Goal: Find specific page/section: Find specific page/section

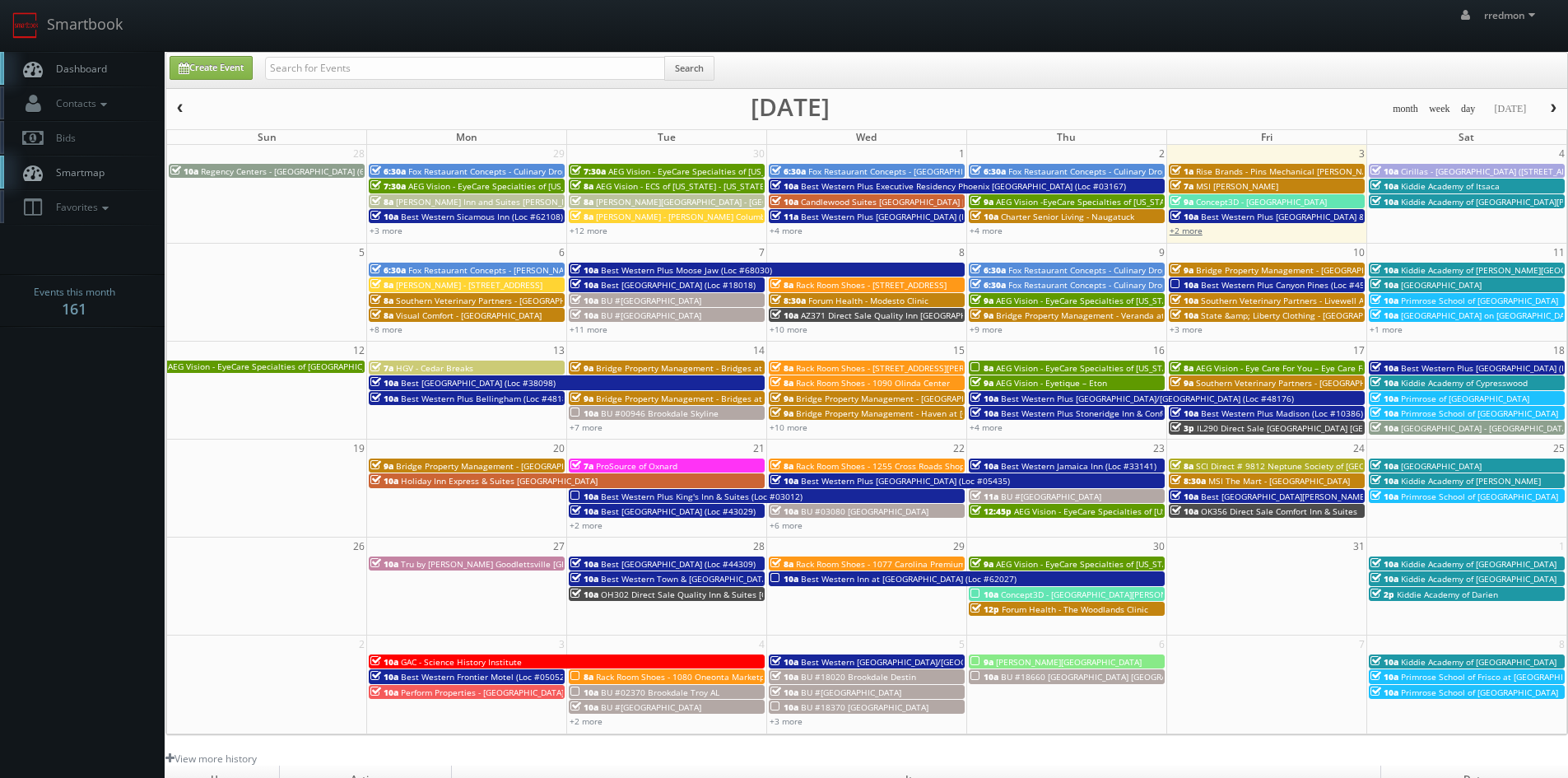
click at [1195, 231] on link "+2 more" at bounding box center [1186, 230] width 33 height 12
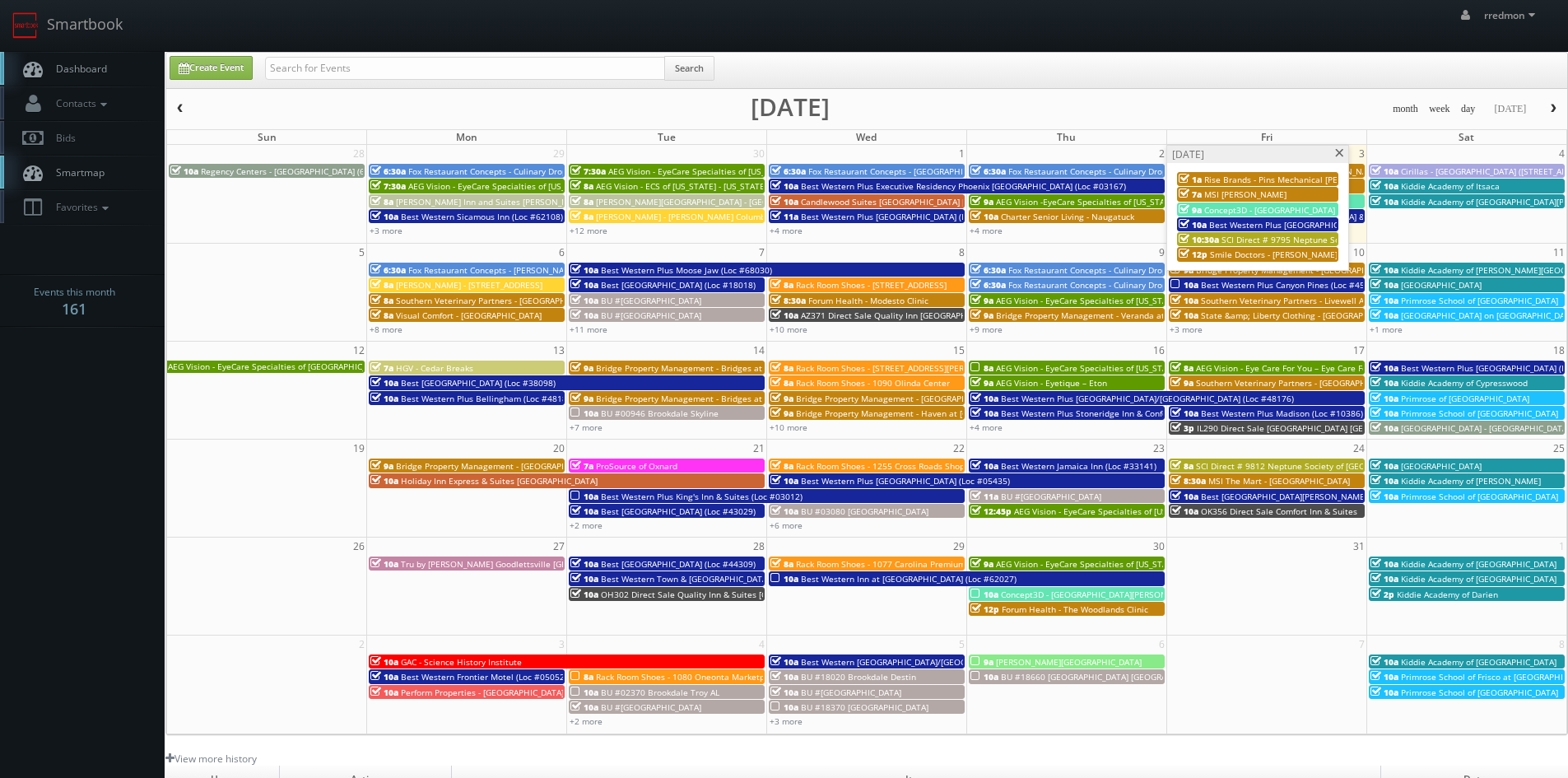
click at [1342, 154] on span at bounding box center [1339, 154] width 11 height 9
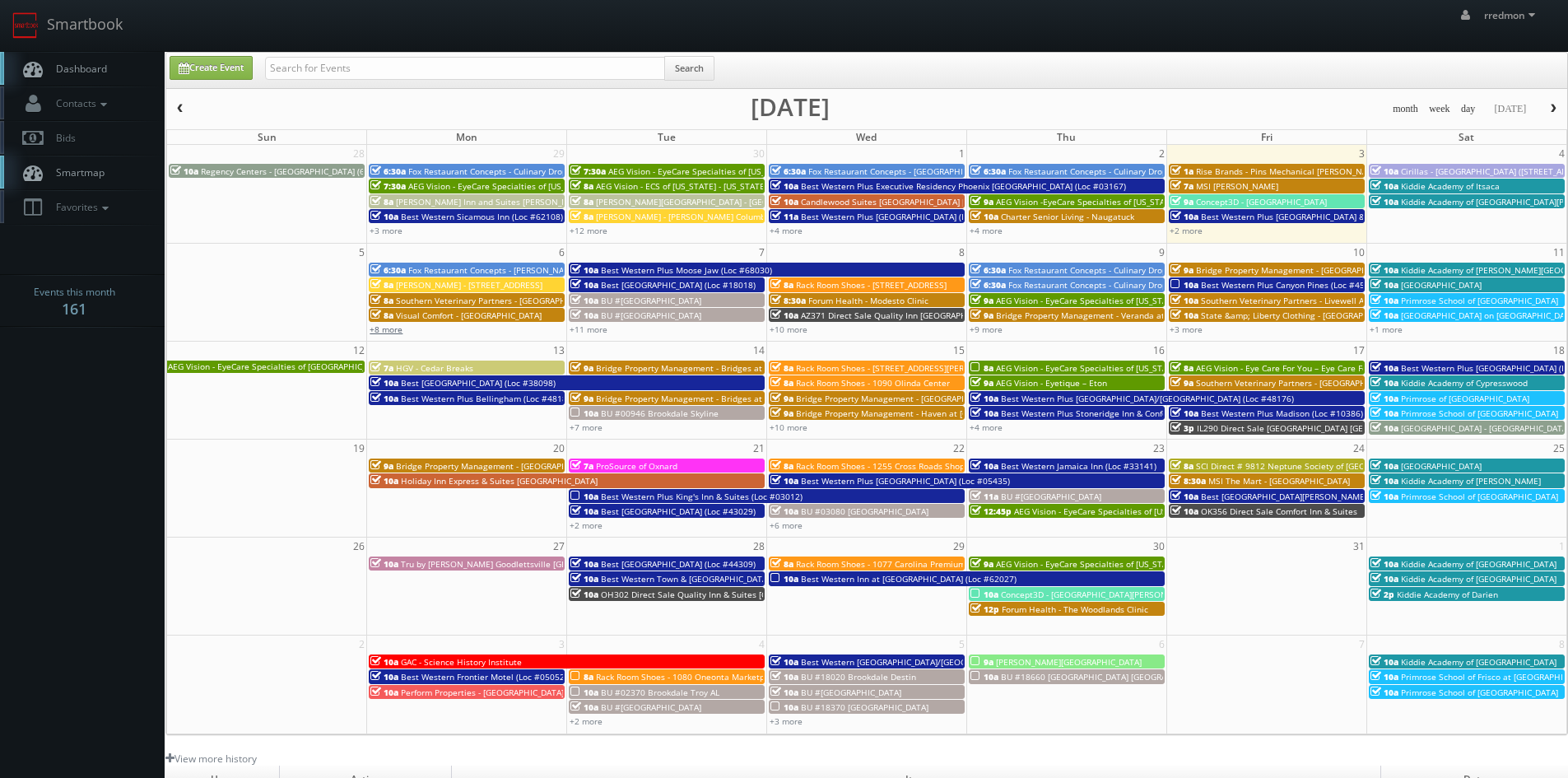
click at [388, 331] on link "+8 more" at bounding box center [386, 329] width 33 height 12
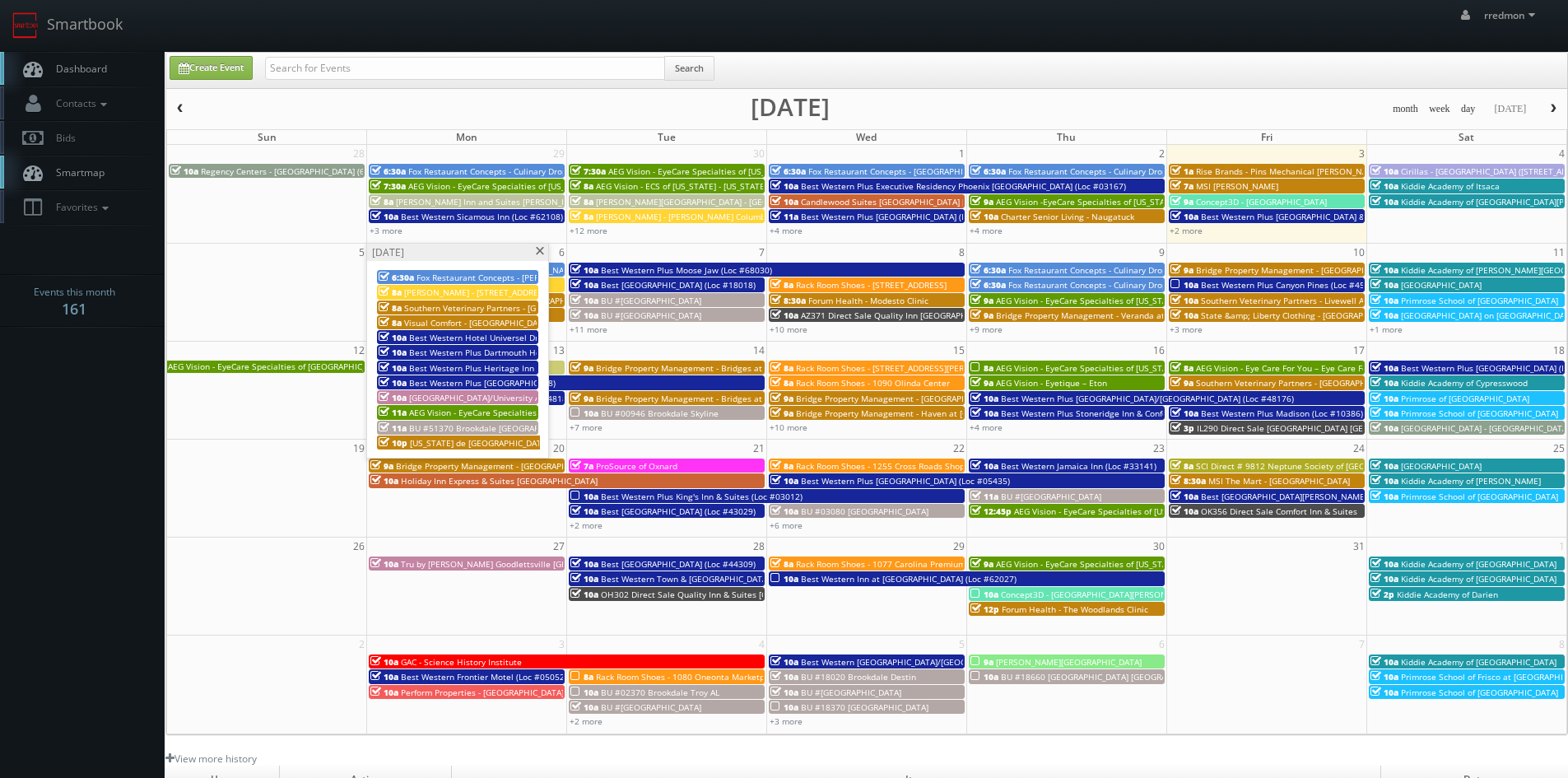
click at [538, 252] on span at bounding box center [539, 251] width 11 height 9
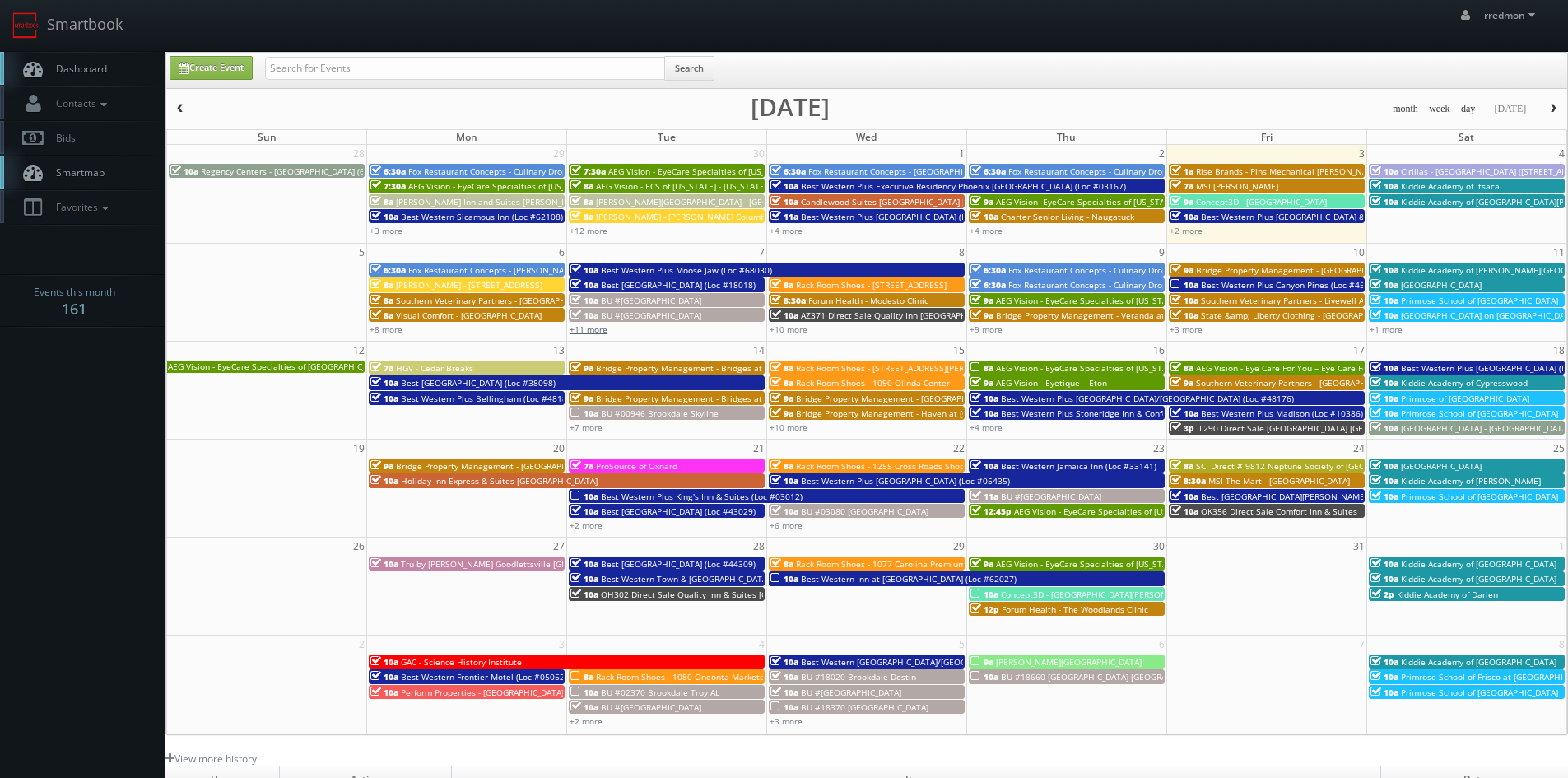
click at [585, 330] on link "+11 more" at bounding box center [588, 329] width 38 height 12
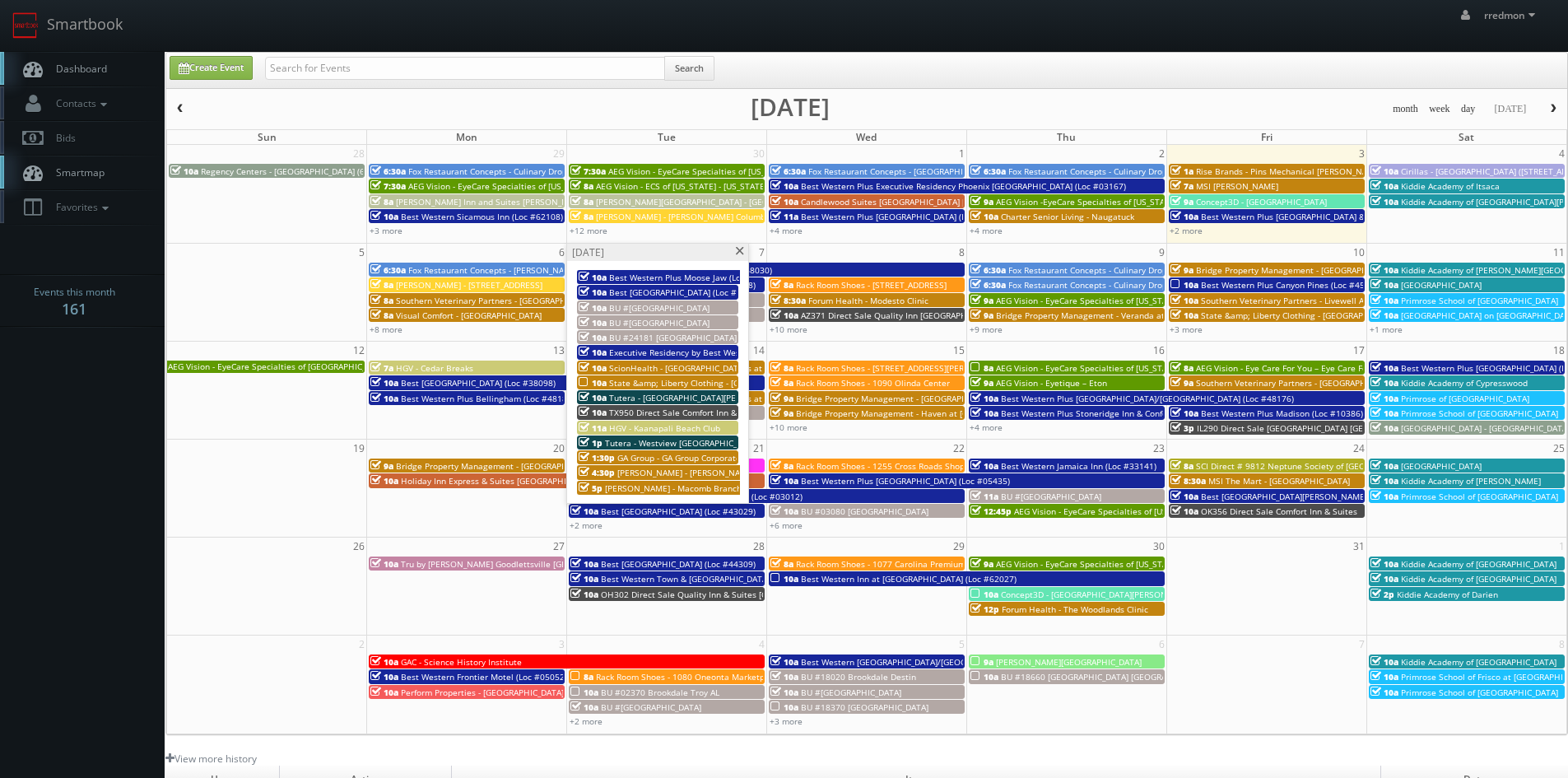
click at [740, 251] on span at bounding box center [739, 251] width 11 height 9
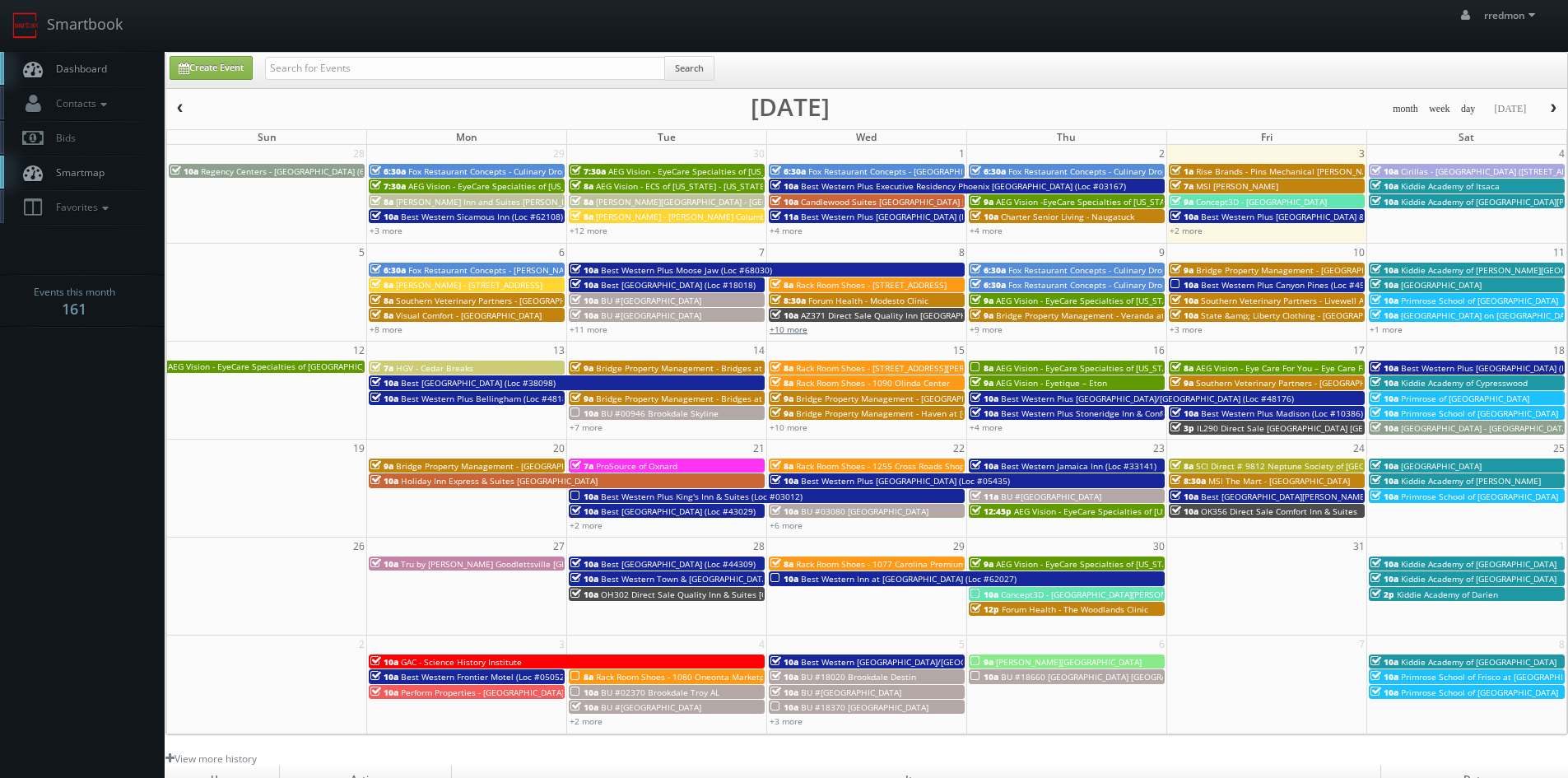
click at [798, 332] on link "+10 more" at bounding box center [788, 329] width 38 height 12
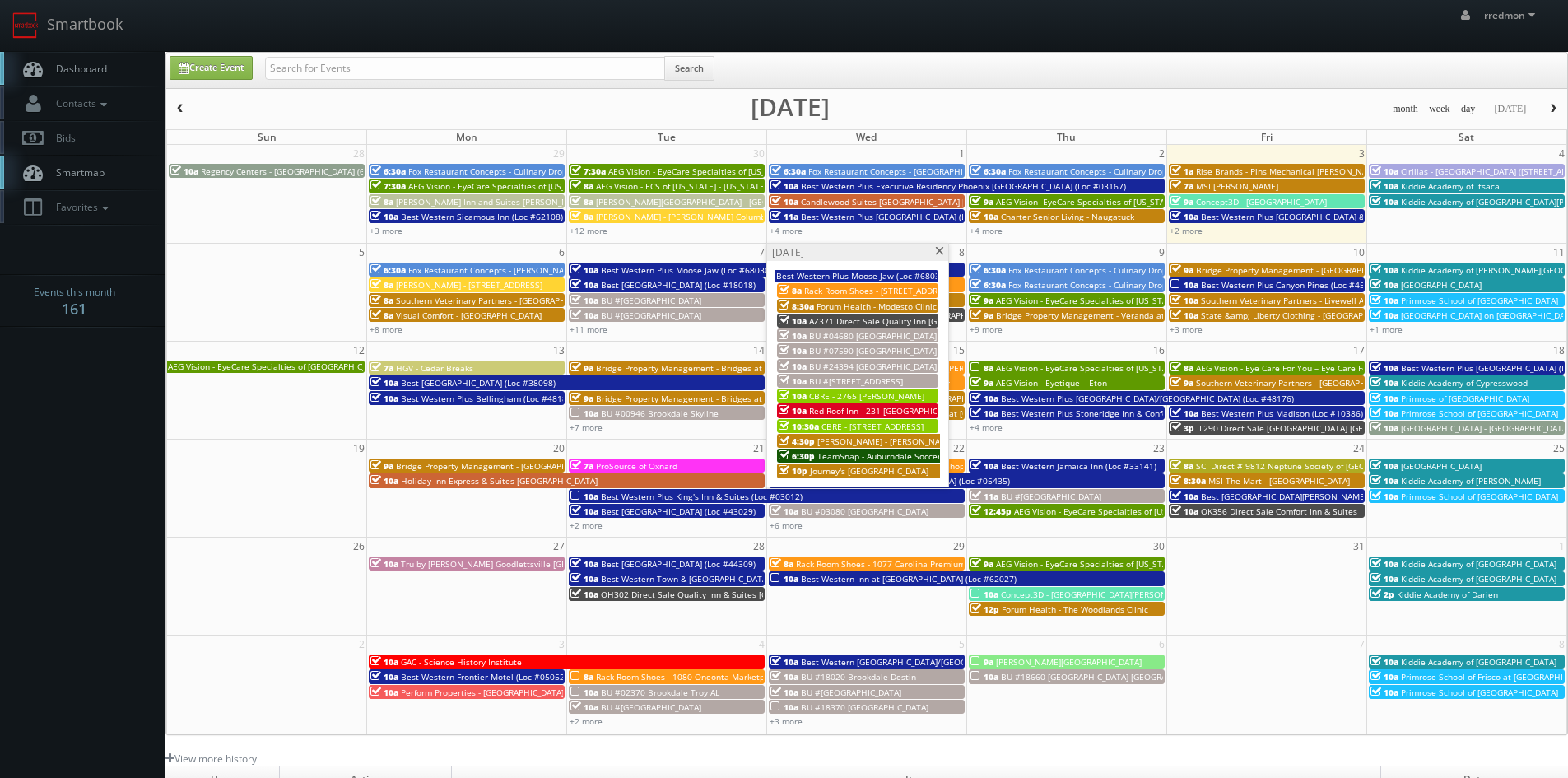
click at [939, 252] on span at bounding box center [939, 251] width 11 height 9
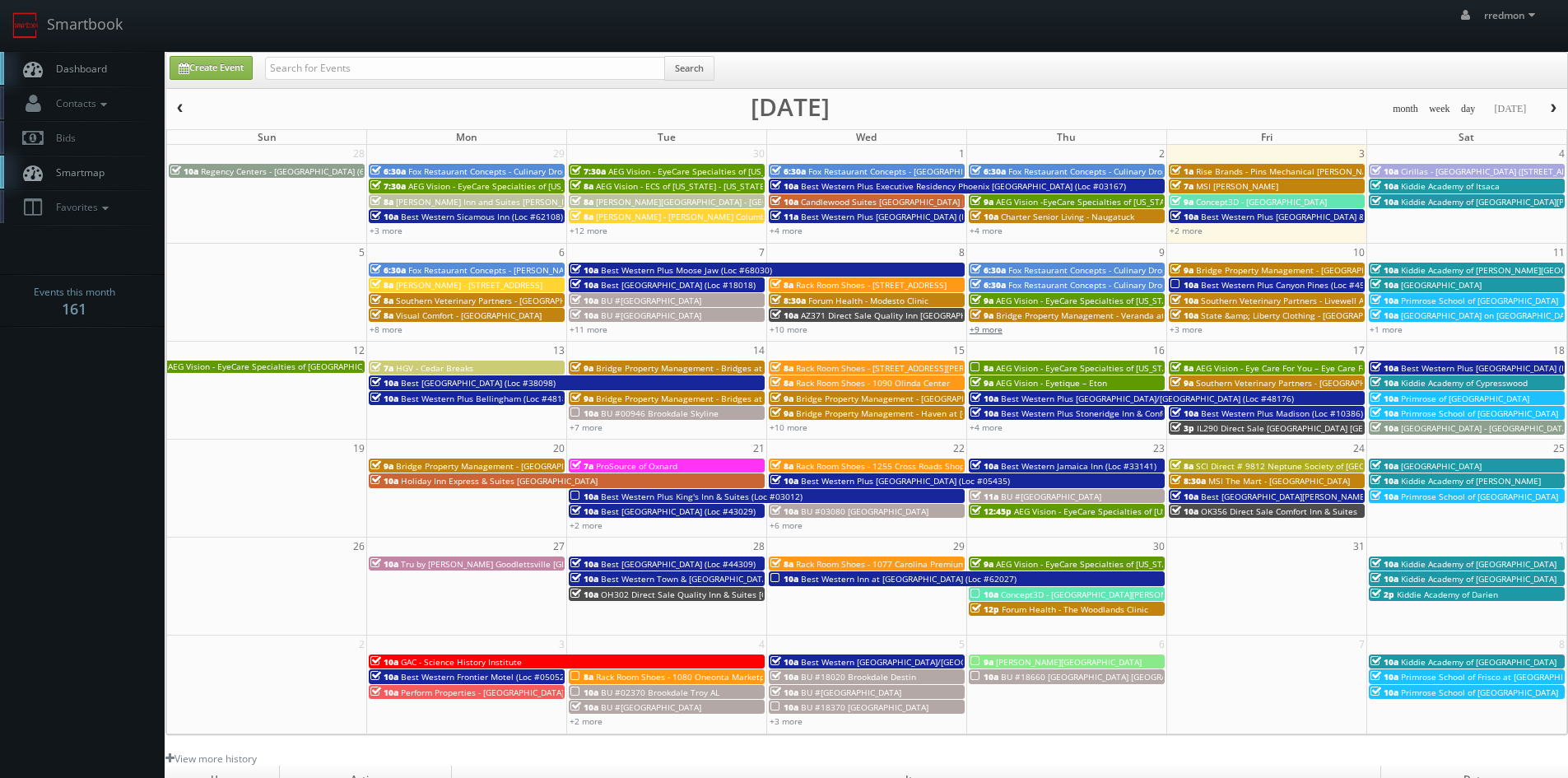
click at [996, 329] on link "+9 more" at bounding box center [986, 329] width 33 height 12
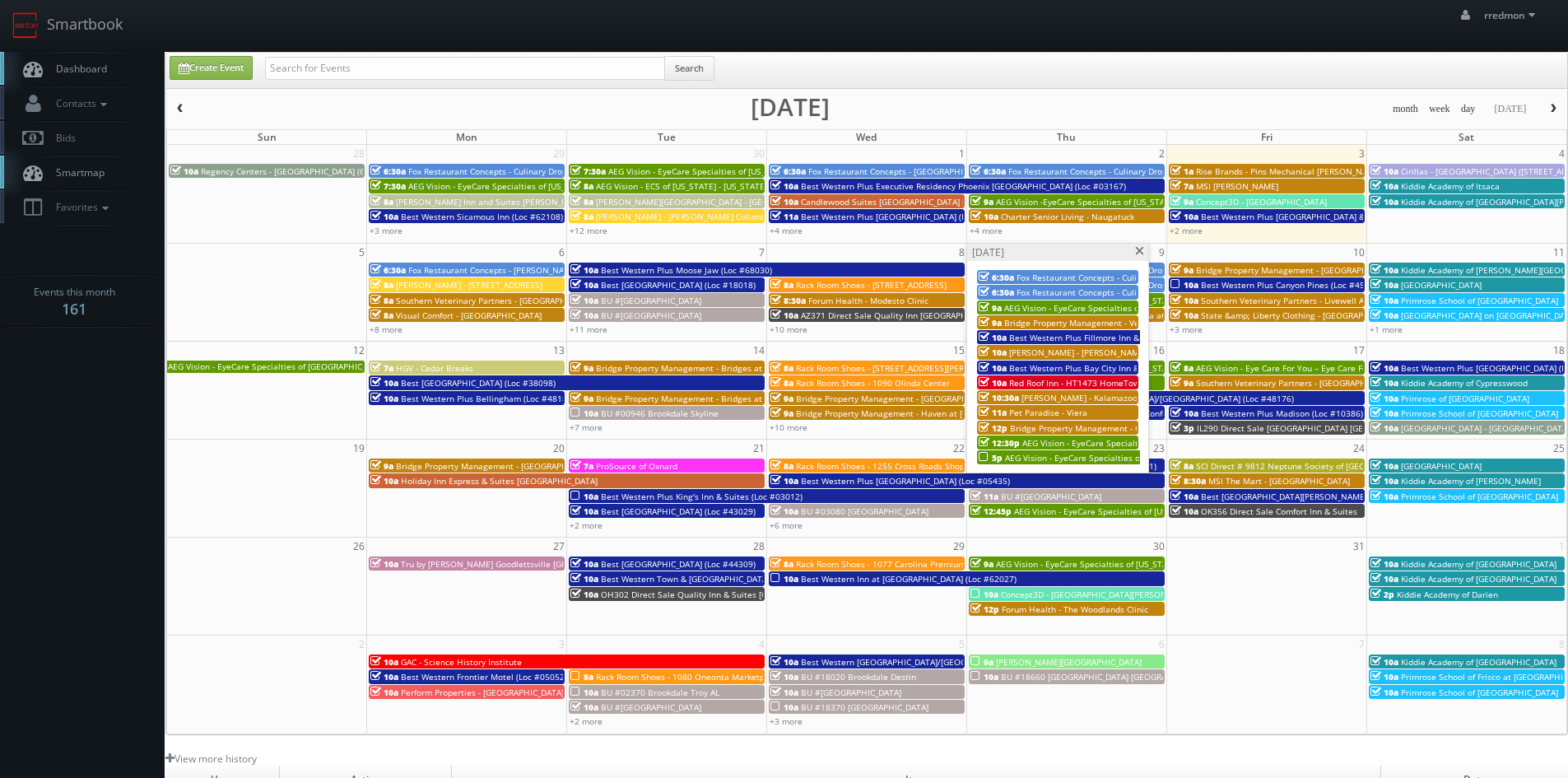
click at [1134, 251] on span at bounding box center [1139, 251] width 11 height 9
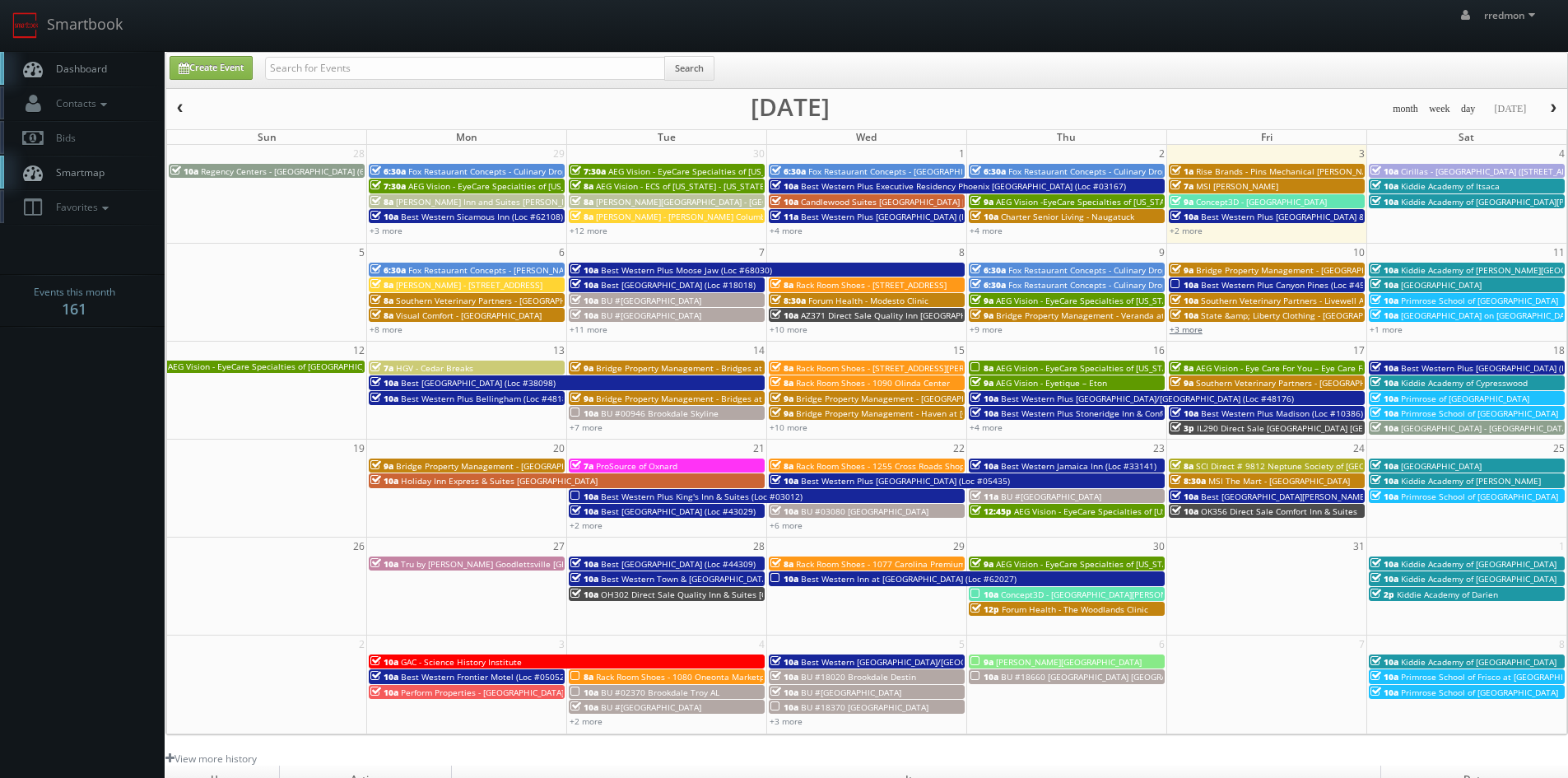
click at [1194, 332] on link "+3 more" at bounding box center [1186, 329] width 33 height 12
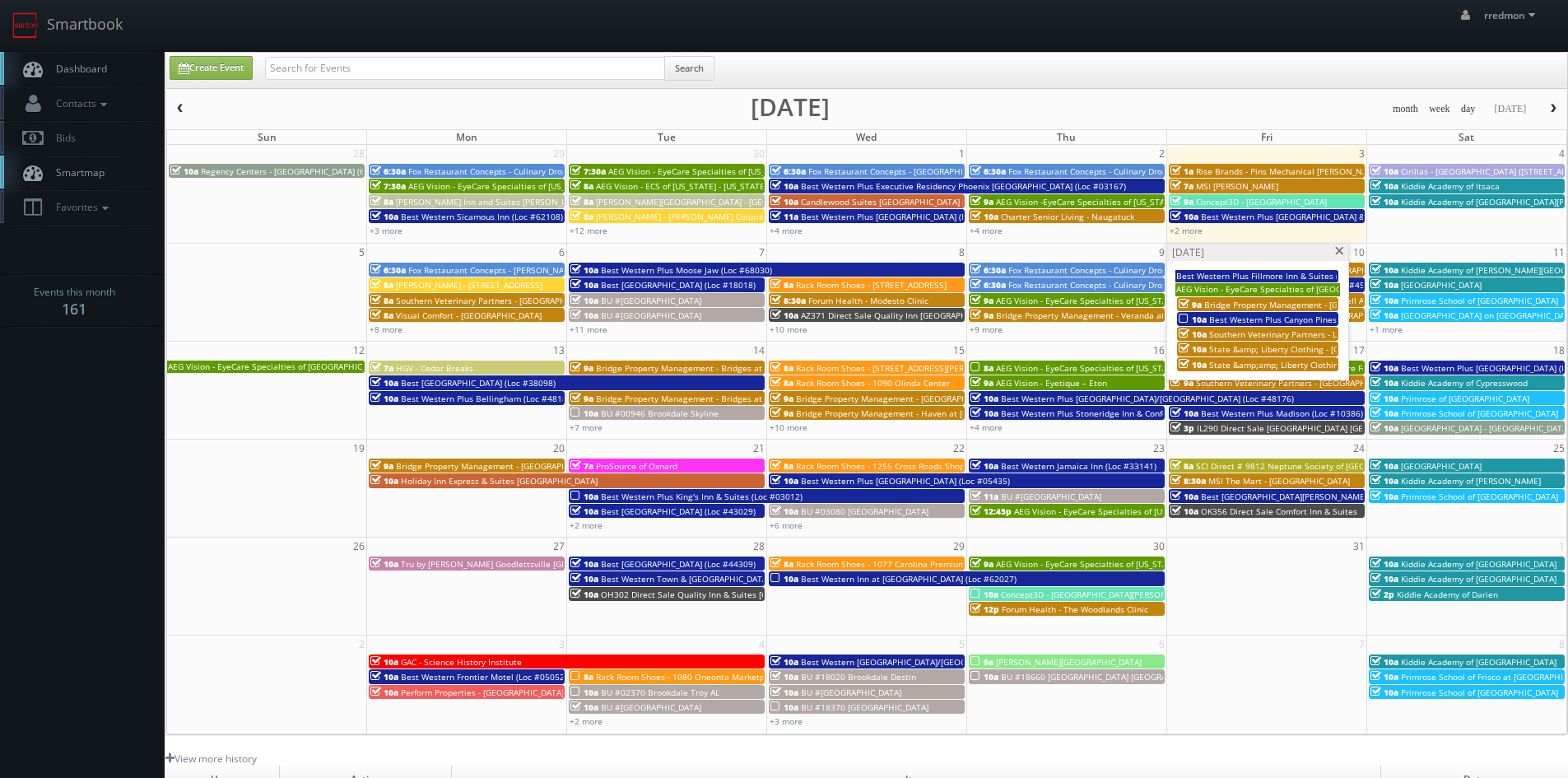
click at [1341, 255] on span at bounding box center [1339, 251] width 11 height 9
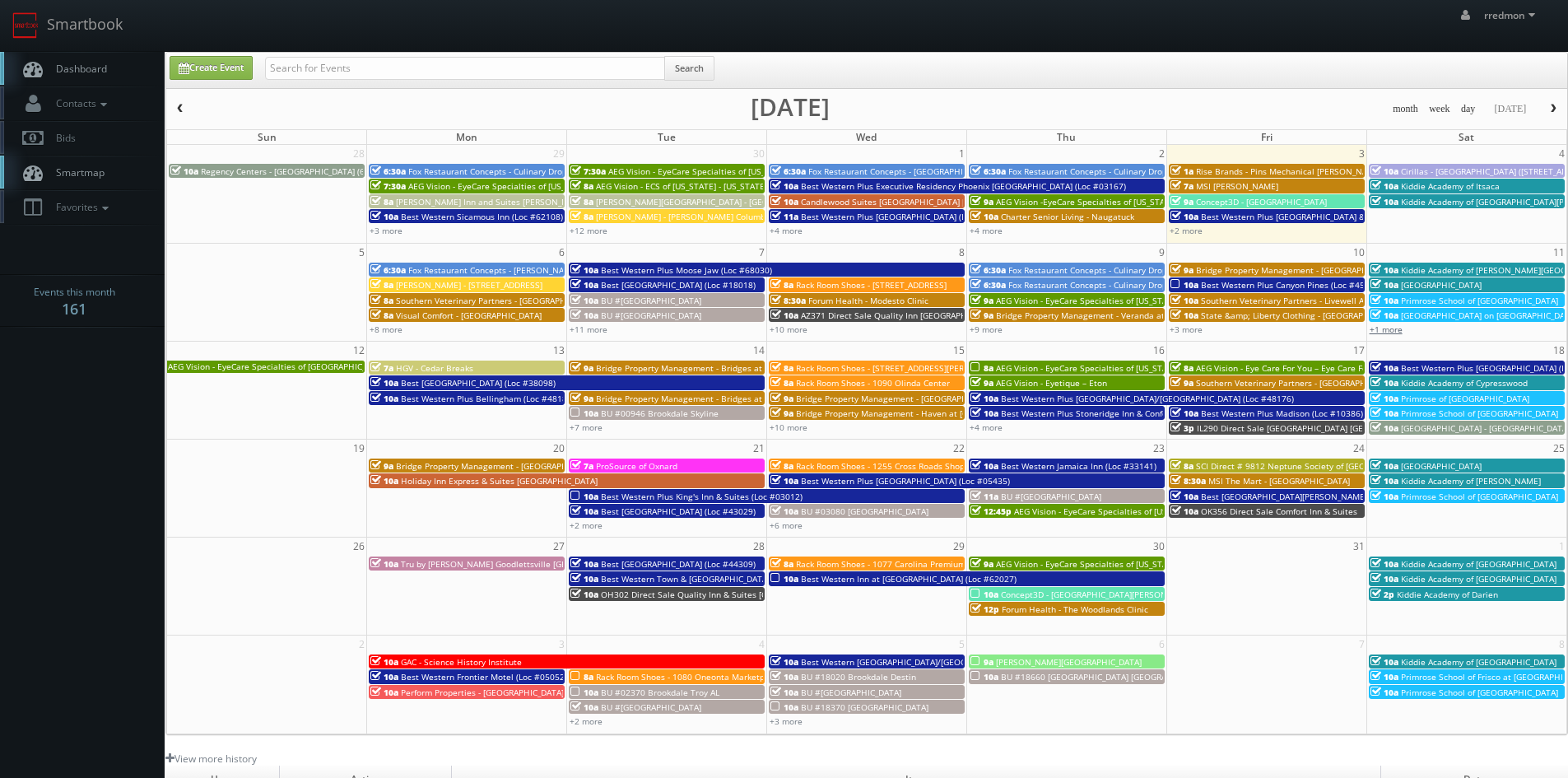
click at [1387, 326] on link "+1 more" at bounding box center [1386, 329] width 33 height 12
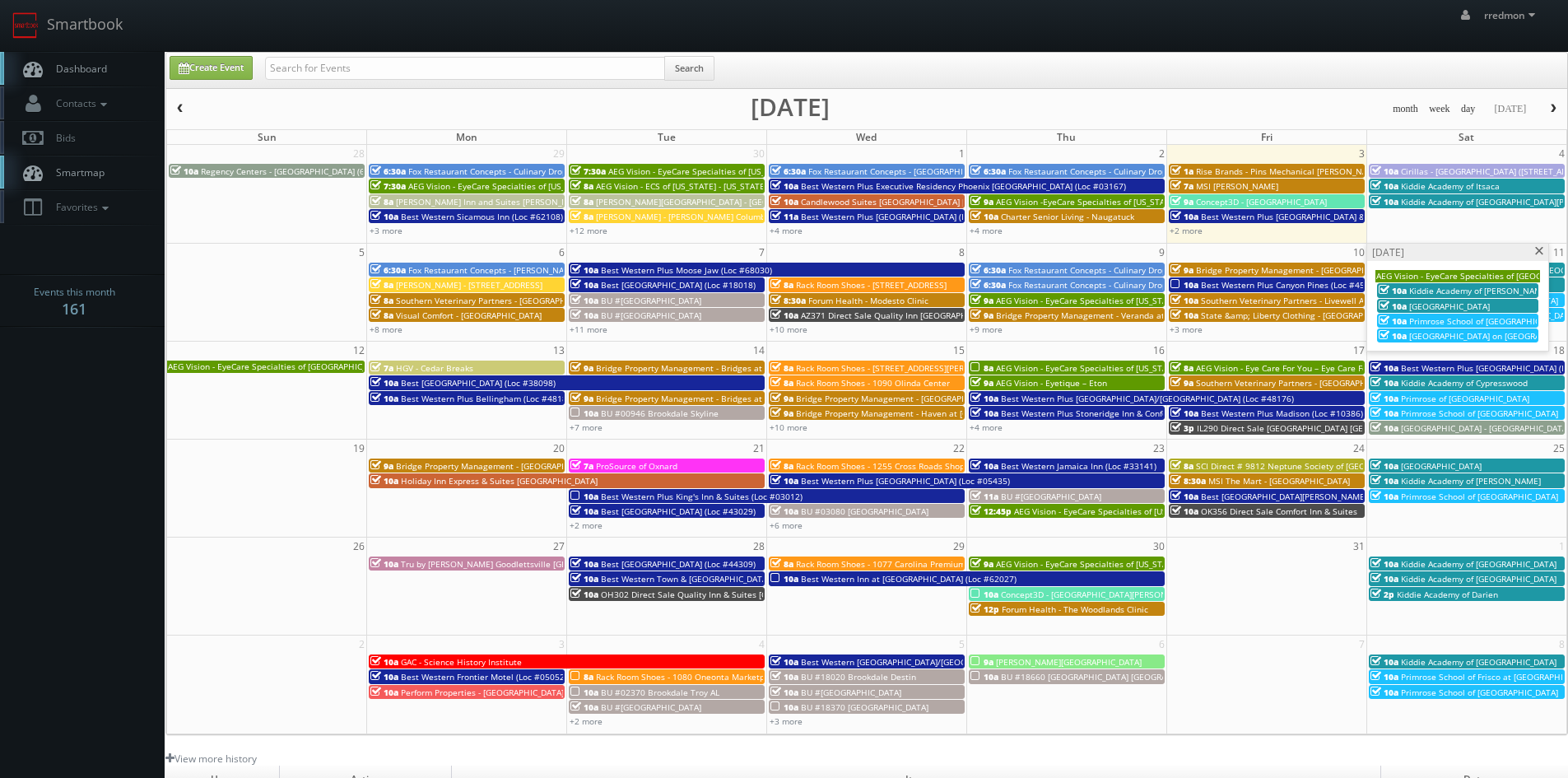
click at [223, 371] on span "AEG Vision - EyeCare Specialties of [GEOGRAPHIC_DATA] – [PERSON_NAME] Eyecare A…" at bounding box center [391, 366] width 446 height 12
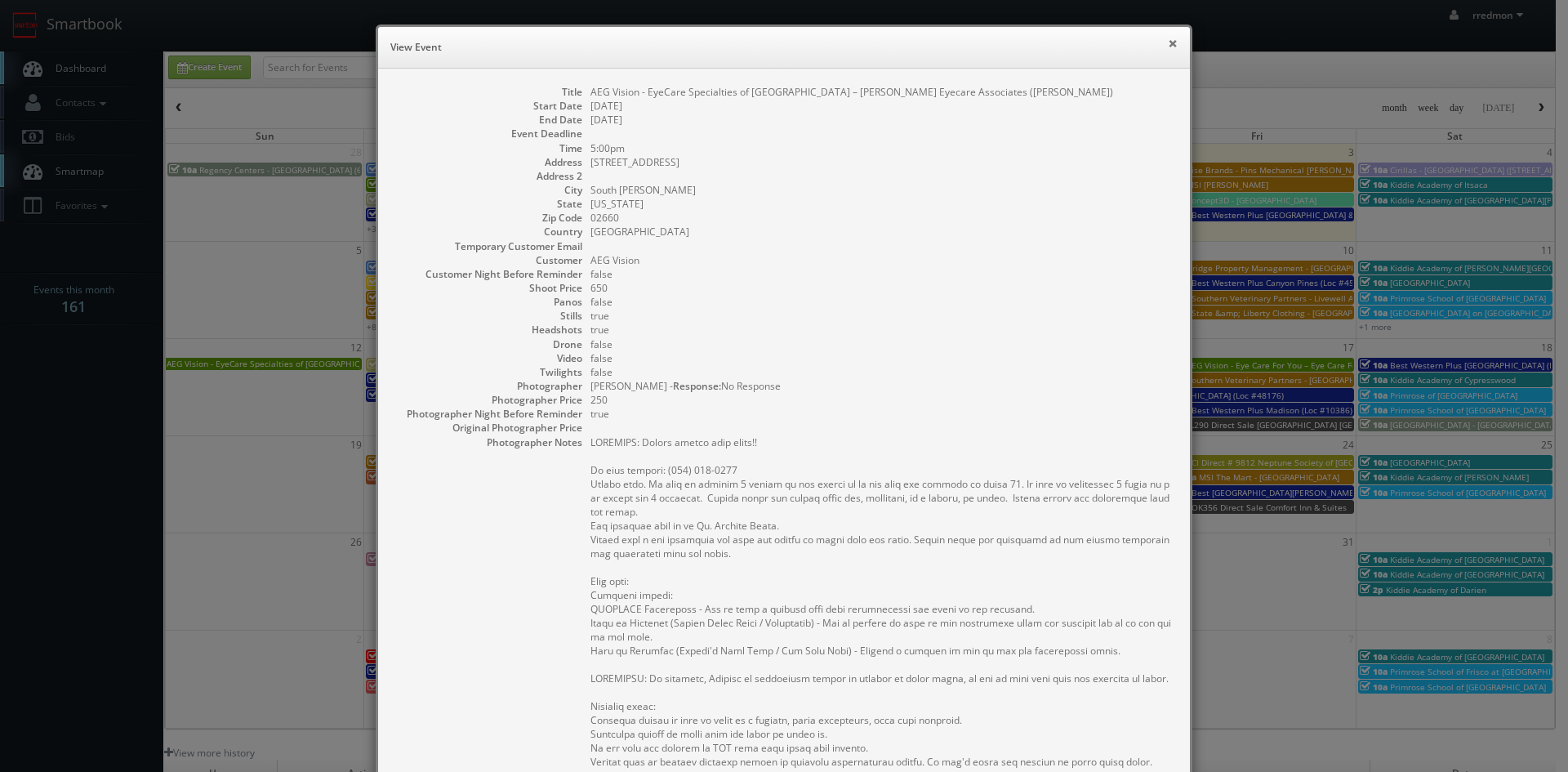
click at [1170, 44] on button "×" at bounding box center [1173, 44] width 10 height 12
